Goal: Task Accomplishment & Management: Use online tool/utility

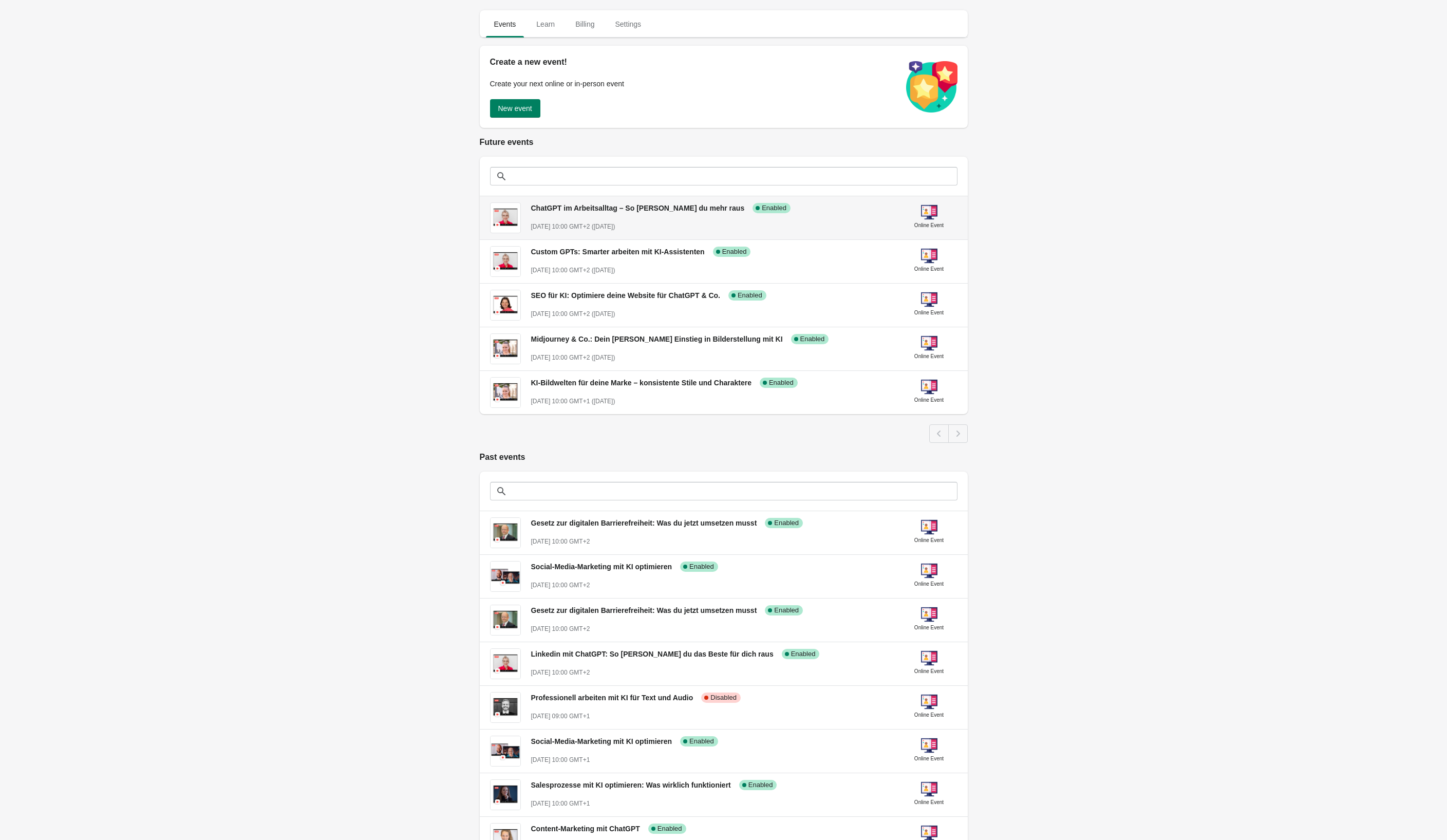
click at [620, 218] on div "ChatGPT im Arbeitsalltag – So [PERSON_NAME] du mehr raus Success Complete Enabl…" at bounding box center [712, 212] width 362 height 37
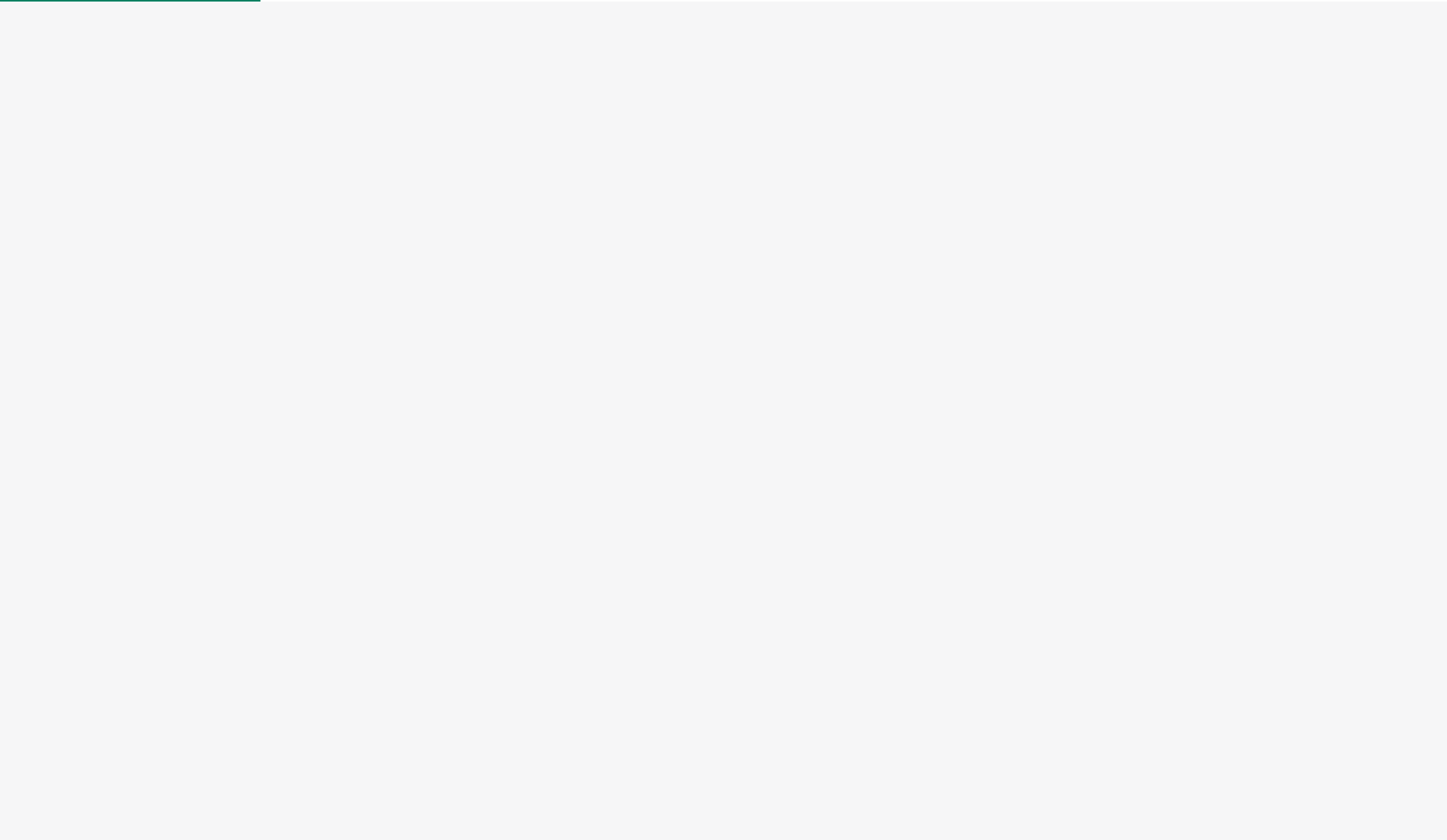
select select "US"
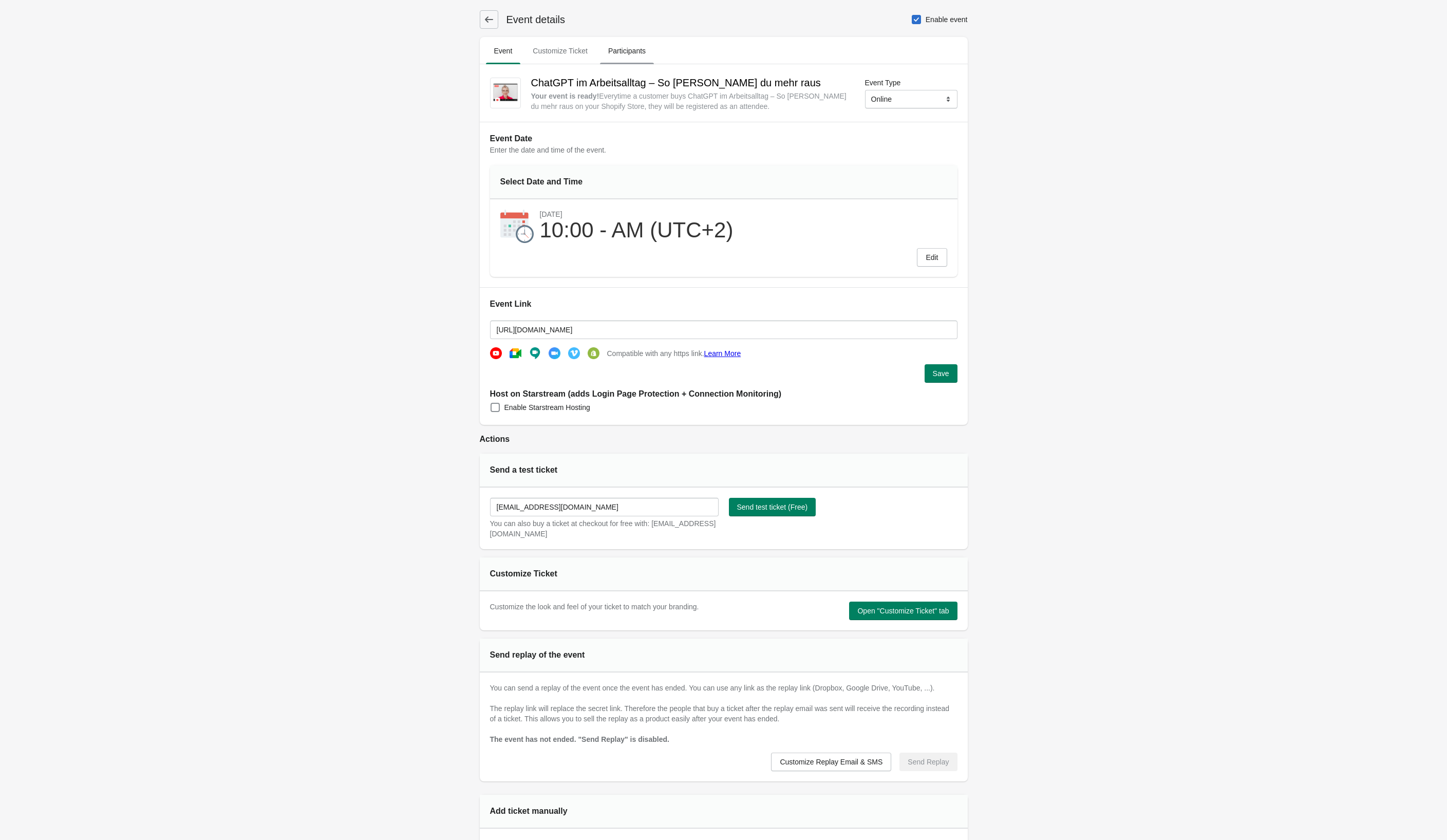
click at [632, 56] on span "Participants" at bounding box center [627, 51] width 54 height 18
select select "US"
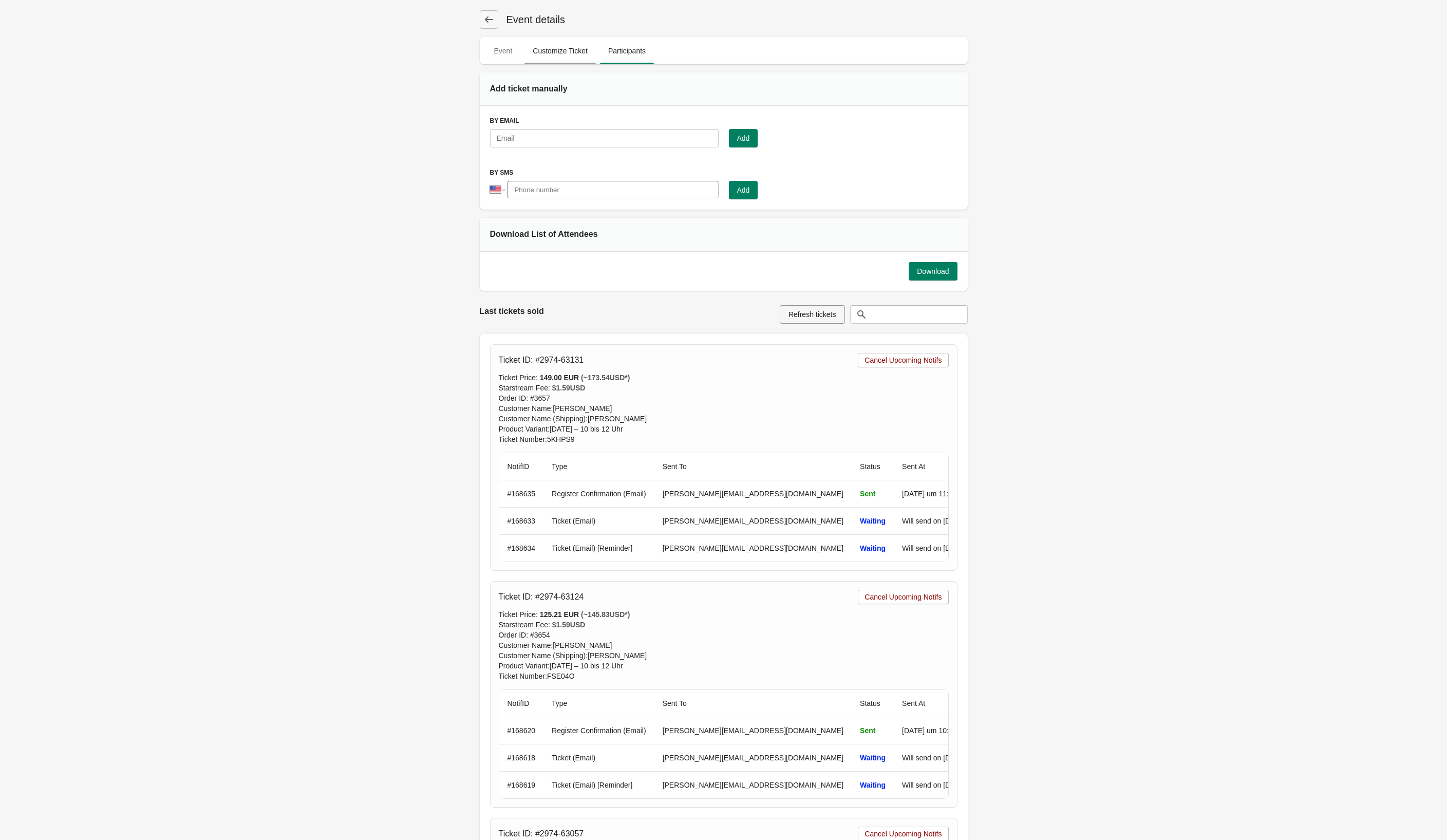
click at [538, 56] on span "Customize Ticket" at bounding box center [560, 51] width 72 height 18
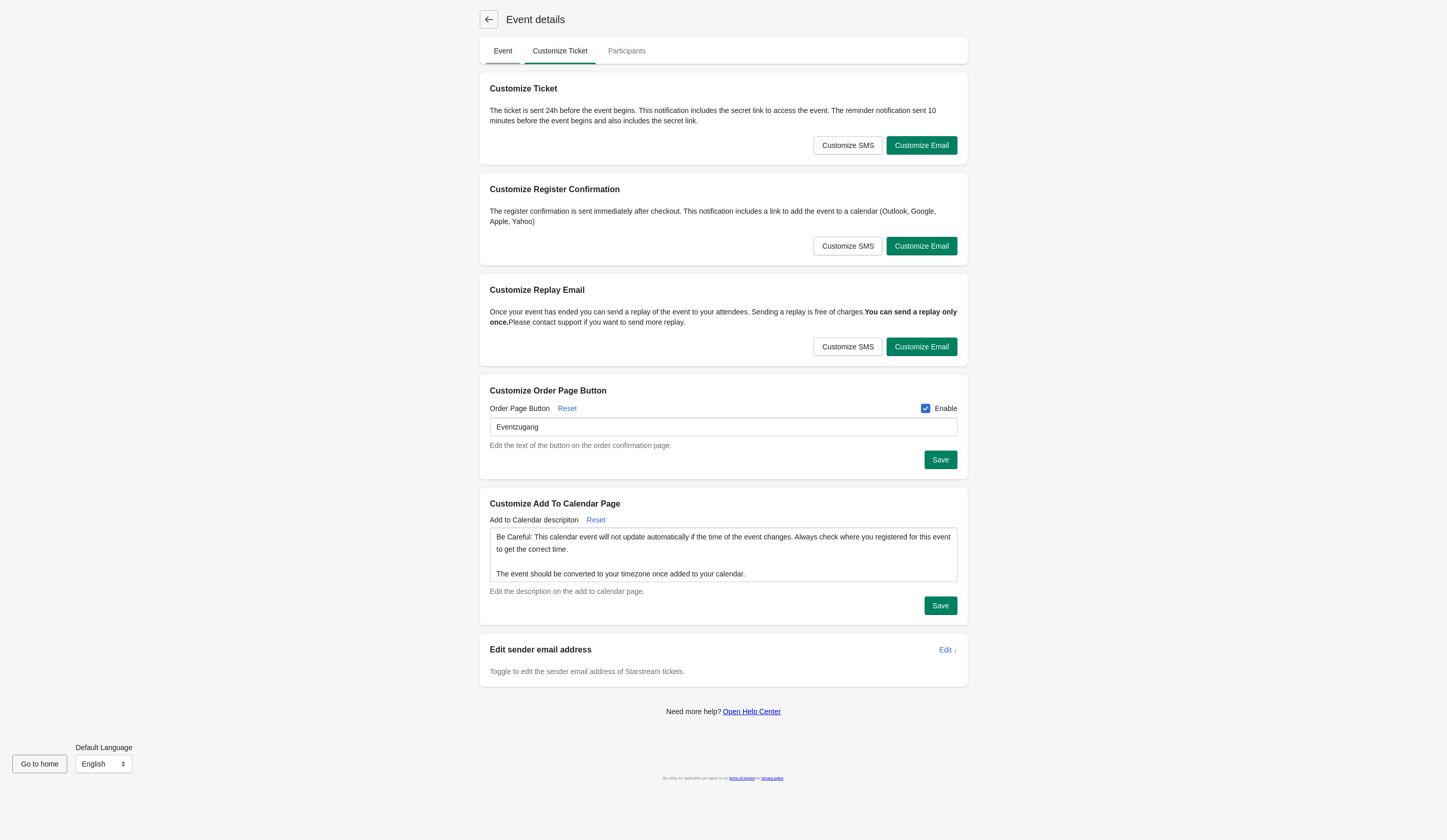
click at [506, 55] on span "Event" at bounding box center [503, 51] width 35 height 18
select select "US"
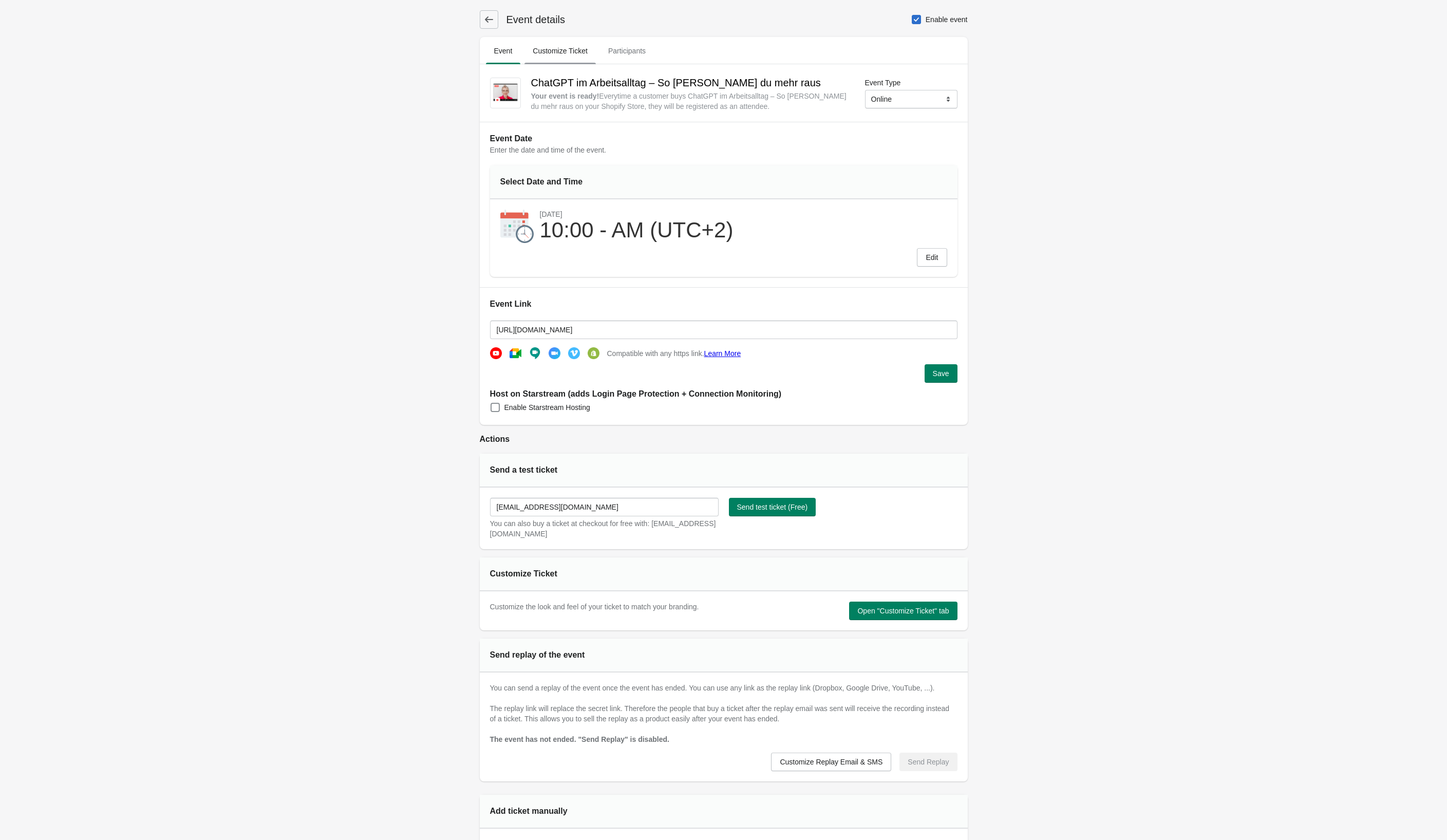
click at [547, 55] on span "Customize Ticket" at bounding box center [560, 51] width 72 height 18
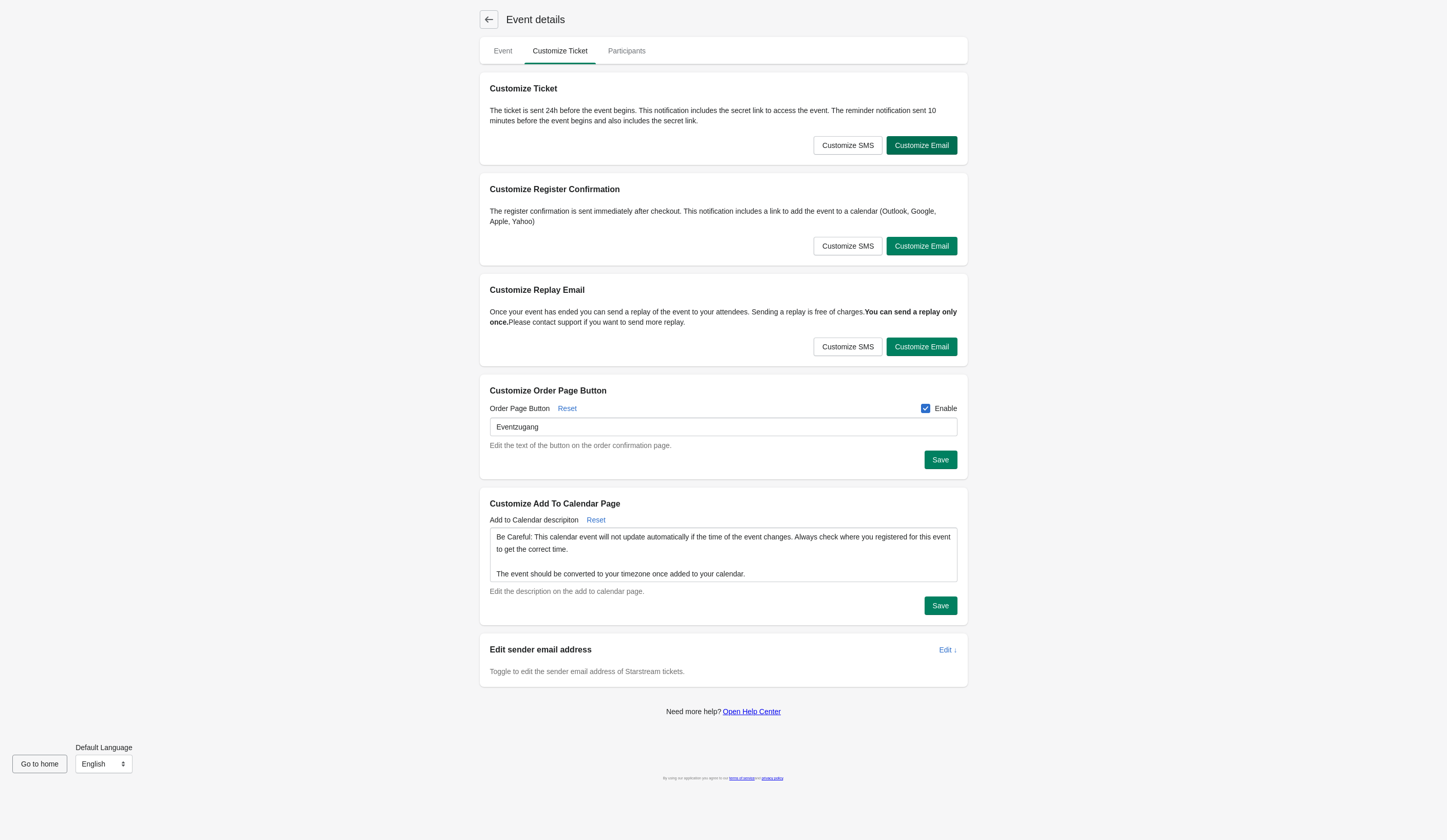
click at [938, 149] on span "Customize Email" at bounding box center [922, 145] width 54 height 8
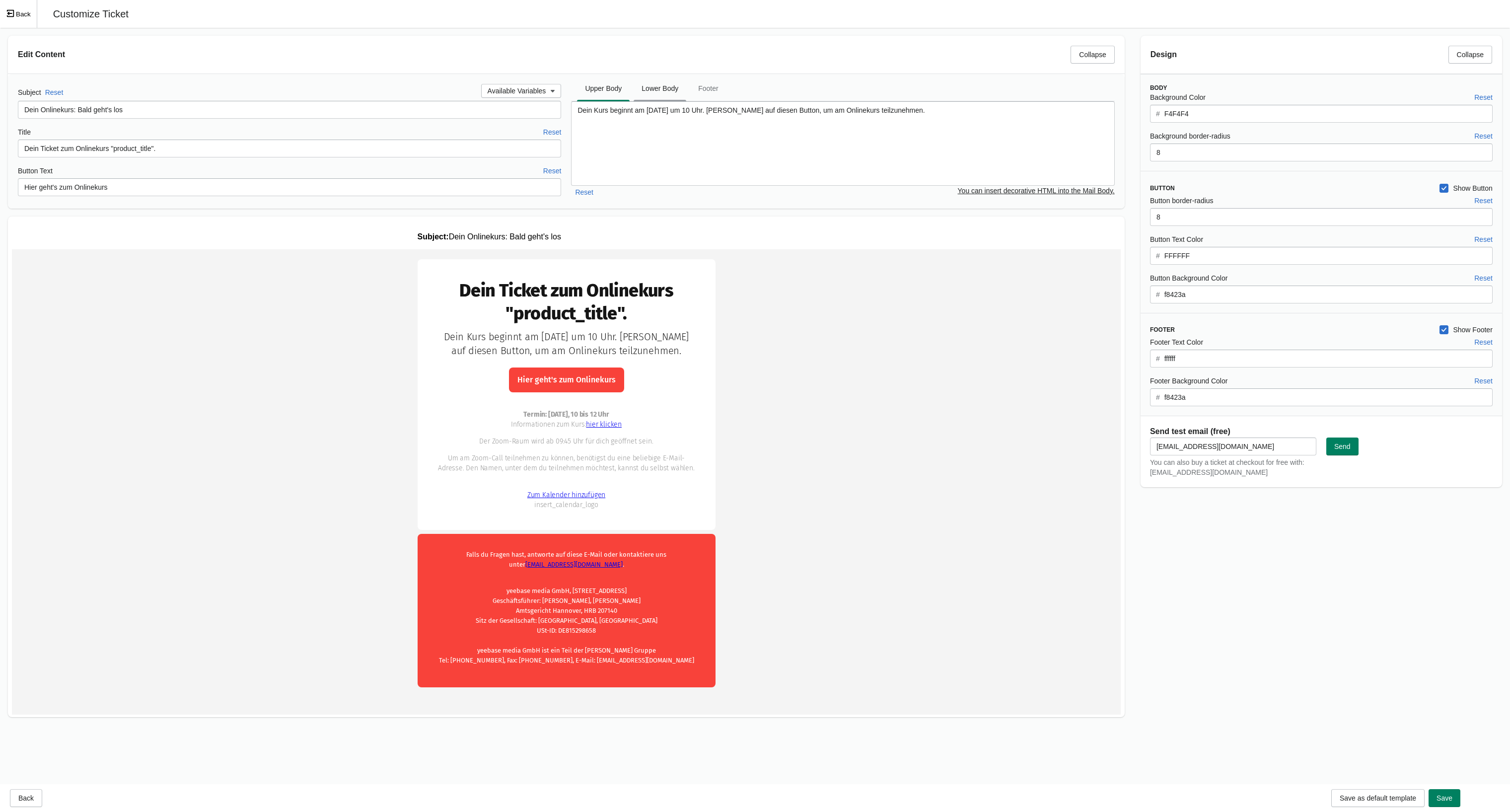
click at [675, 84] on span "Lower Body" at bounding box center [659, 88] width 53 height 18
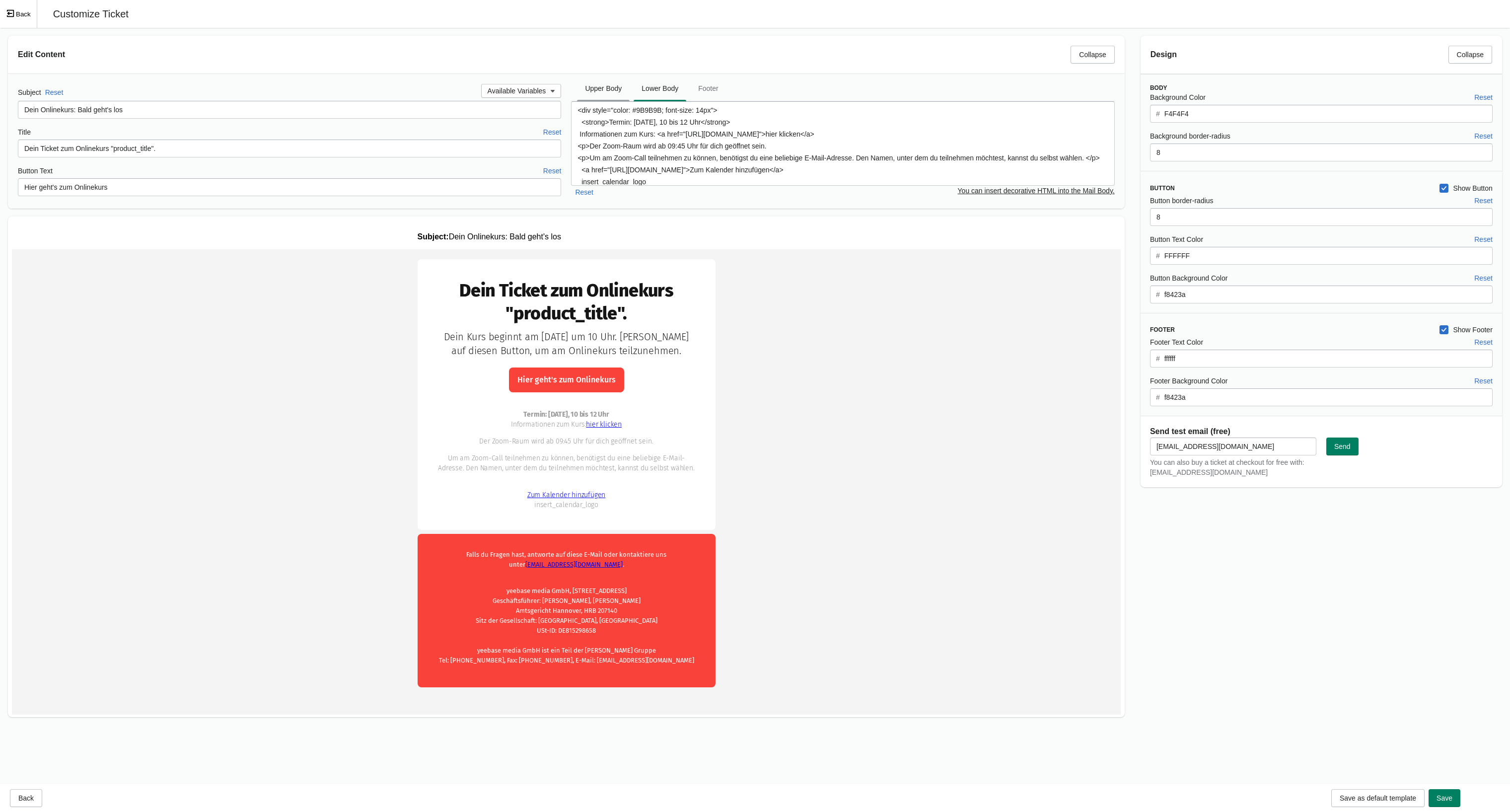
click at [597, 90] on span "Upper Body" at bounding box center [603, 88] width 53 height 18
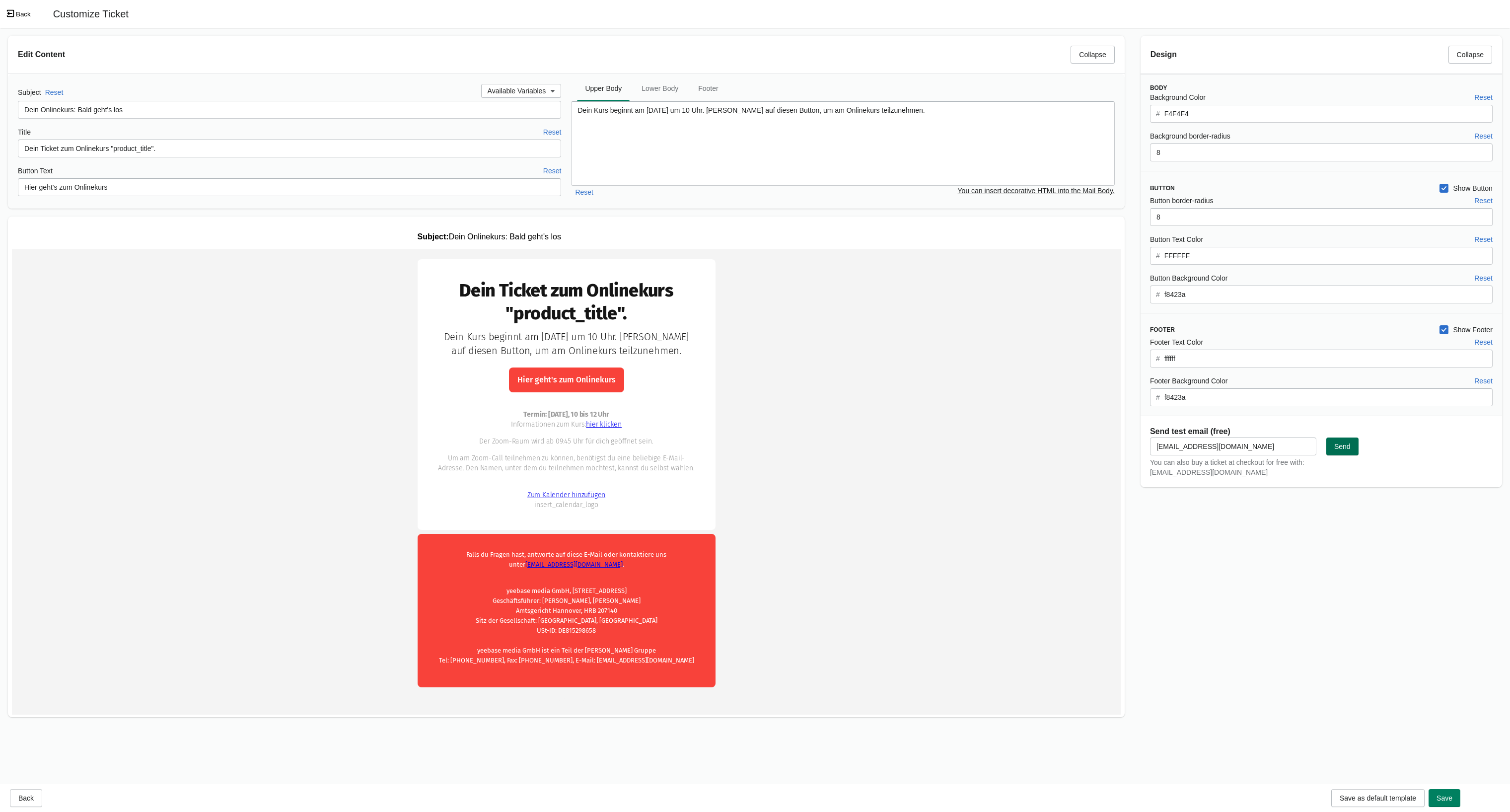
click at [1343, 451] on span "Send" at bounding box center [1343, 446] width 17 height 8
click at [248, 348] on td "Dein Ticket zum Onlinekurs "product_title"." at bounding box center [566, 480] width 1109 height 462
